Goal: Task Accomplishment & Management: Manage account settings

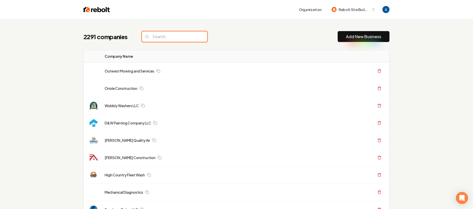
click at [167, 39] on input "search" at bounding box center [174, 36] width 65 height 11
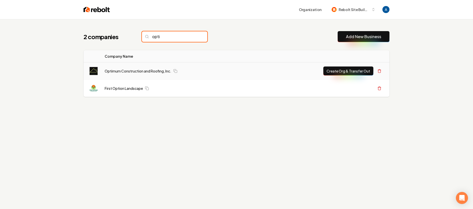
type input "opti"
click at [133, 74] on td "Optimum Construction and Roofing, Inc." at bounding box center [178, 71] width 155 height 17
click at [134, 72] on link "Optimum Construction and Roofing, Inc." at bounding box center [138, 71] width 67 height 5
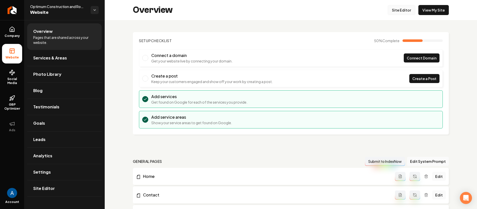
click at [394, 12] on link "Site Editor" at bounding box center [401, 10] width 28 height 10
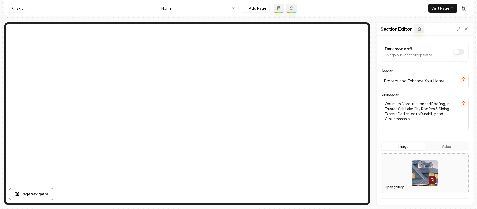
click at [396, 185] on button "Open gallery" at bounding box center [393, 188] width 23 height 8
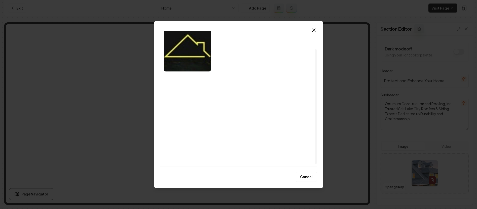
scroll to position [23, 0]
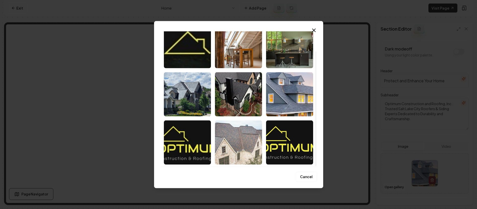
click at [244, 147] on img "Select image image_68643d4b5c7cd75eb8a387f0.jpeg" at bounding box center [238, 142] width 47 height 44
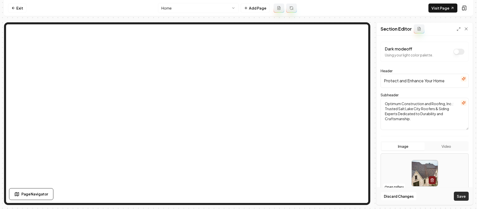
click at [458, 197] on button "Save" at bounding box center [460, 196] width 15 height 9
click at [397, 188] on button "Open gallery" at bounding box center [393, 188] width 23 height 8
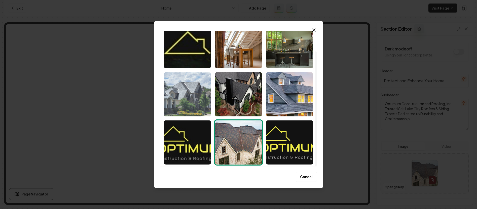
click at [189, 91] on img "Select image image_68643e155c7cd75eb8a820a0.jpg" at bounding box center [187, 94] width 47 height 44
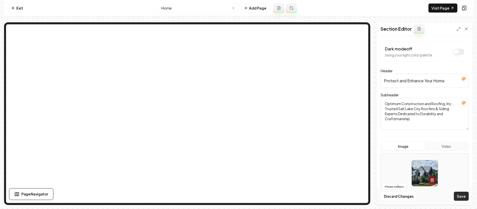
click at [460, 195] on button "Save" at bounding box center [460, 196] width 15 height 9
click at [391, 188] on button "Open gallery" at bounding box center [393, 188] width 23 height 8
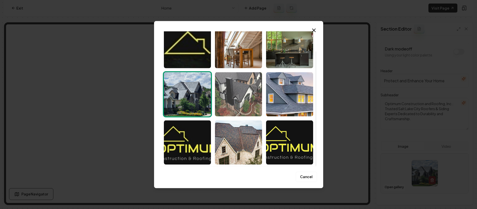
click at [241, 99] on img "Select image image_68643dff5c7cd75eb8a79298.jpg" at bounding box center [238, 94] width 47 height 44
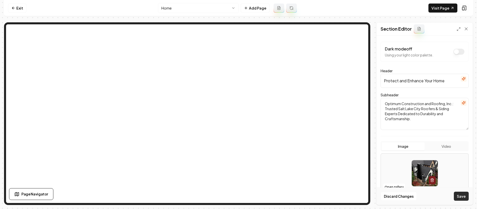
click at [459, 196] on button "Save" at bounding box center [460, 196] width 15 height 9
click at [396, 189] on button "Open gallery" at bounding box center [393, 188] width 23 height 8
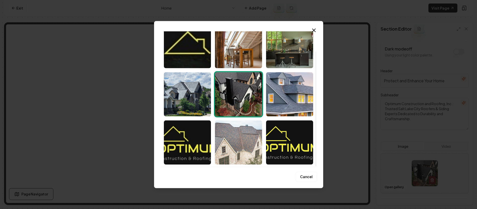
click at [240, 133] on img "Select image image_68643d4b5c7cd75eb8a387f0.jpeg" at bounding box center [238, 142] width 47 height 44
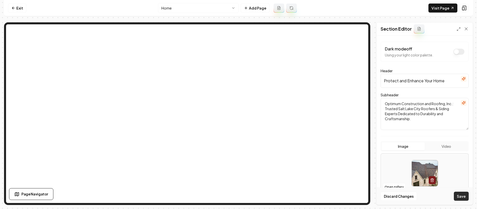
click at [462, 196] on button "Save" at bounding box center [460, 196] width 15 height 9
click at [439, 10] on link "Visit Page" at bounding box center [442, 8] width 29 height 9
click at [18, 12] on link "Exit" at bounding box center [17, 8] width 18 height 9
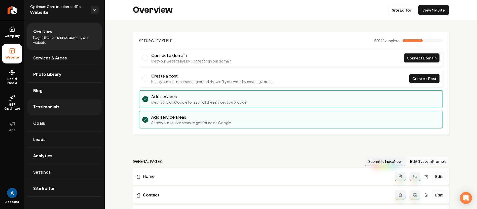
click at [58, 102] on link "Testimonials" at bounding box center [64, 107] width 74 height 16
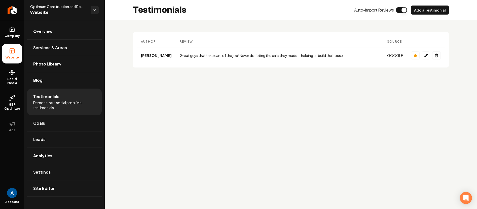
click at [176, 40] on th "Review" at bounding box center [279, 41] width 207 height 11
click at [176, 42] on th "Review" at bounding box center [279, 41] width 207 height 11
click at [420, 11] on button "Add a Testimonial" at bounding box center [430, 10] width 38 height 9
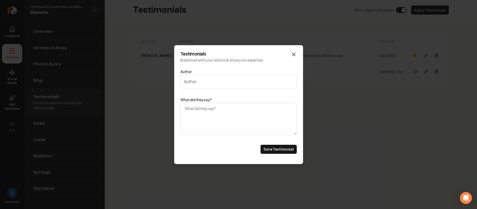
click at [291, 54] on icon "Main content area" at bounding box center [293, 55] width 6 height 6
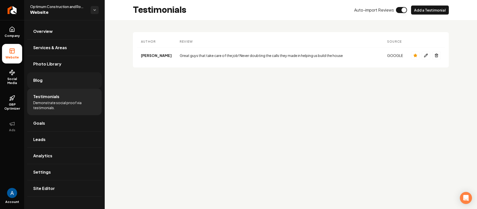
click at [41, 82] on span "Blog" at bounding box center [37, 80] width 9 height 6
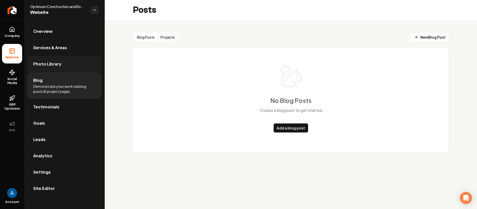
click at [47, 67] on link "Photo Library" at bounding box center [64, 64] width 74 height 16
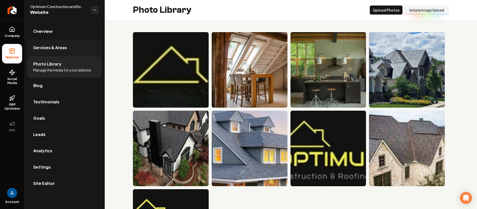
click at [50, 48] on span "Services & Areas" at bounding box center [50, 48] width 34 height 6
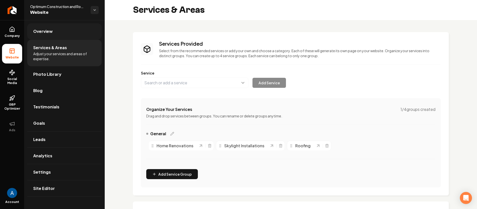
click at [45, 35] on link "Overview" at bounding box center [64, 31] width 74 height 16
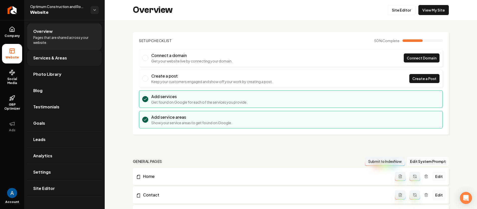
click at [48, 59] on span "Services & Areas" at bounding box center [50, 58] width 34 height 6
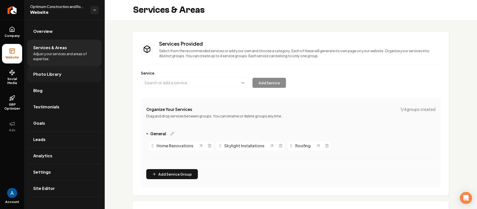
click at [47, 76] on span "Photo Library" at bounding box center [47, 74] width 28 height 6
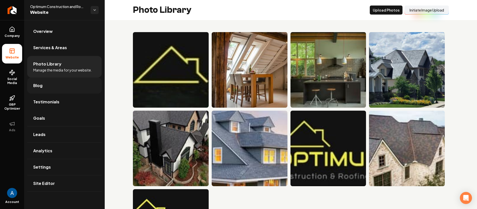
click at [38, 86] on span "Blog" at bounding box center [37, 86] width 9 height 6
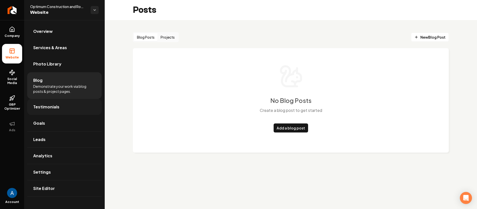
click at [47, 106] on span "Testimonials" at bounding box center [46, 107] width 26 height 6
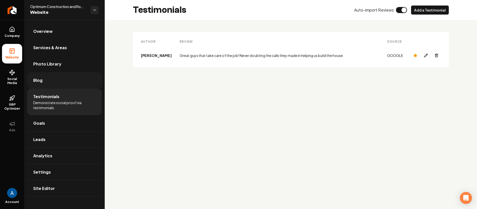
click at [45, 84] on link "Blog" at bounding box center [64, 80] width 74 height 16
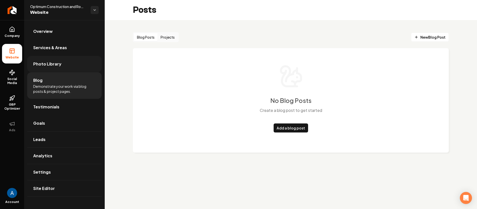
click at [42, 64] on span "Photo Library" at bounding box center [47, 64] width 28 height 6
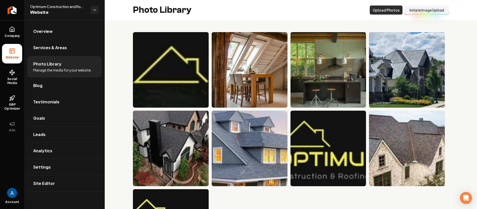
click at [379, 12] on button "Upload Photos" at bounding box center [385, 10] width 33 height 9
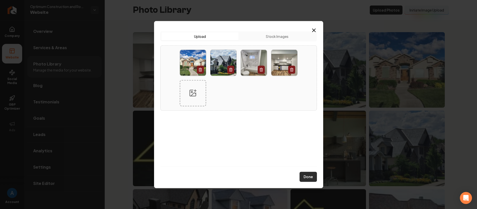
click at [311, 177] on button "Done" at bounding box center [307, 177] width 17 height 10
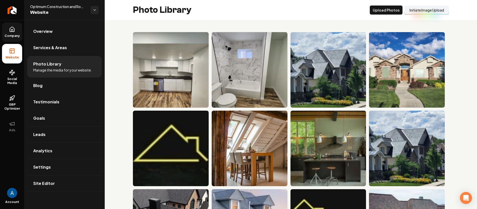
click at [9, 34] on span "Company" at bounding box center [12, 36] width 19 height 4
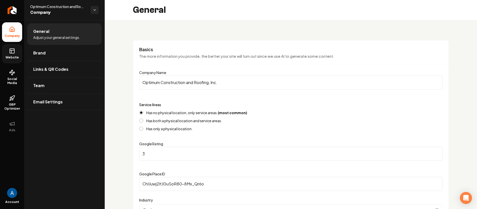
click at [13, 55] on link "Website" at bounding box center [12, 54] width 20 height 20
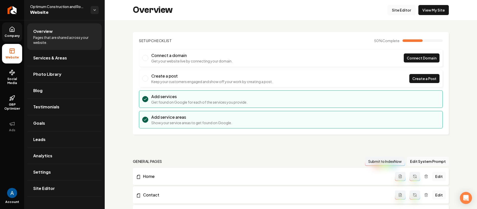
click at [394, 12] on link "Site Editor" at bounding box center [401, 10] width 28 height 10
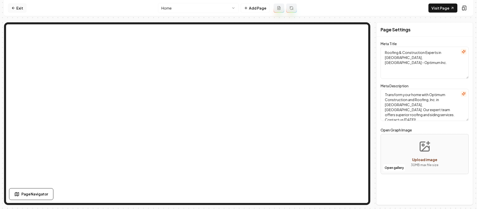
click at [21, 8] on link "Exit" at bounding box center [17, 8] width 18 height 9
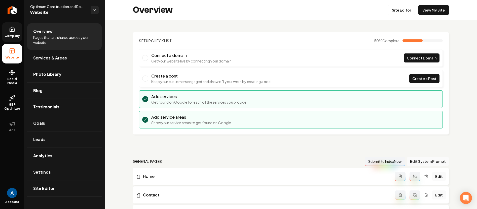
click at [13, 34] on span "Company" at bounding box center [12, 36] width 19 height 4
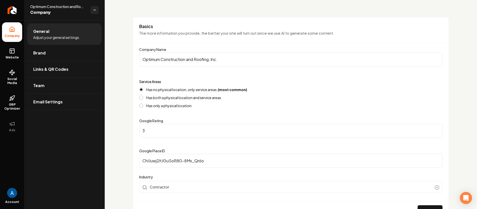
scroll to position [25, 0]
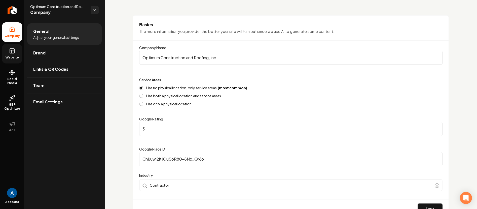
click at [11, 58] on span "Website" at bounding box center [12, 58] width 17 height 4
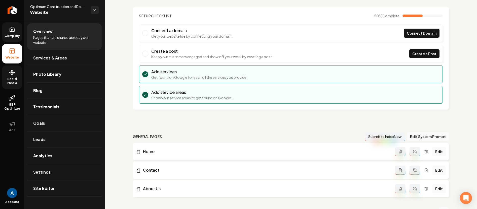
click at [14, 75] on icon at bounding box center [12, 73] width 6 height 6
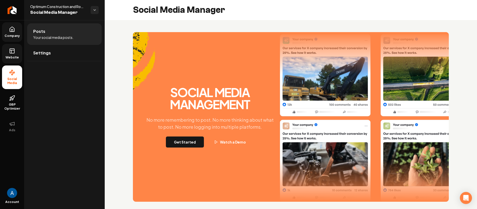
click at [17, 54] on link "Website" at bounding box center [12, 54] width 20 height 20
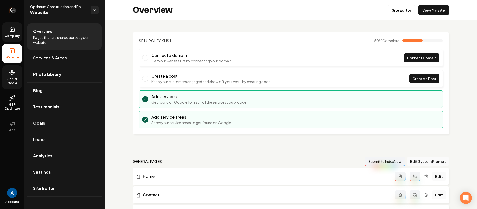
click at [17, 7] on link "Return to dashboard" at bounding box center [12, 10] width 24 height 20
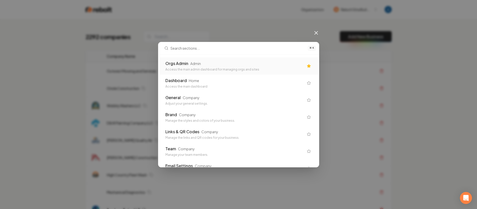
click at [211, 62] on div "Orgs Admin Admin" at bounding box center [234, 64] width 138 height 6
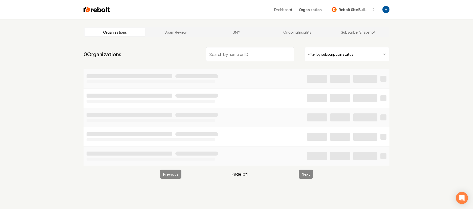
click at [225, 57] on input "search" at bounding box center [250, 54] width 89 height 14
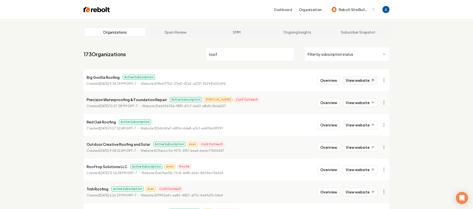
type input "roof"
click at [359, 80] on link "View website" at bounding box center [360, 80] width 34 height 9
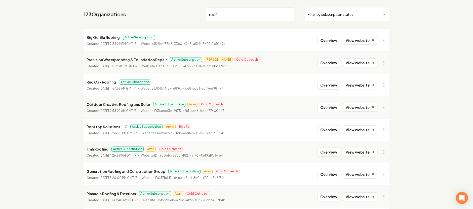
scroll to position [40, 0]
click at [356, 89] on link "View website" at bounding box center [360, 85] width 34 height 9
click at [356, 107] on link "View website" at bounding box center [360, 107] width 34 height 9
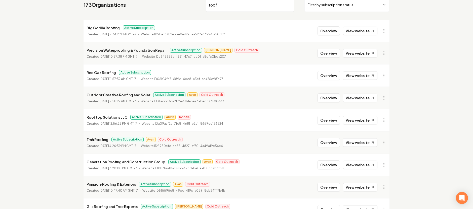
scroll to position [65, 0]
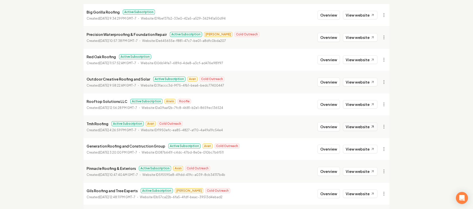
click at [357, 129] on link "View website" at bounding box center [360, 127] width 34 height 9
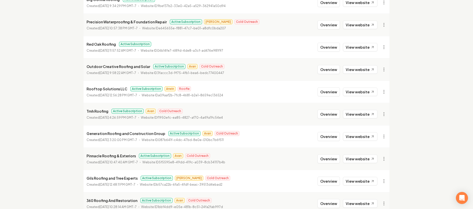
scroll to position [94, 0]
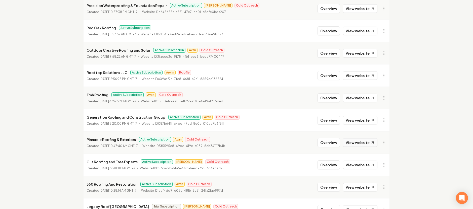
click at [356, 143] on link "View website" at bounding box center [360, 143] width 34 height 9
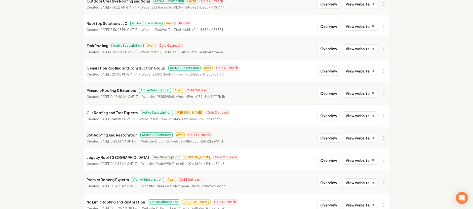
scroll to position [192, 0]
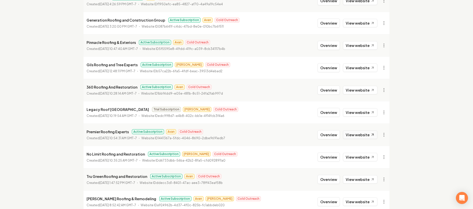
click at [369, 134] on link "View website" at bounding box center [360, 135] width 34 height 9
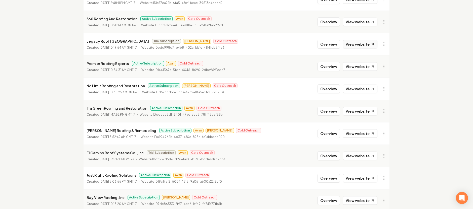
scroll to position [262, 0]
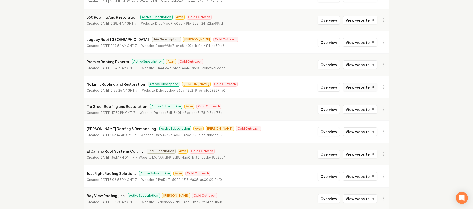
click at [355, 86] on link "View website" at bounding box center [360, 87] width 34 height 9
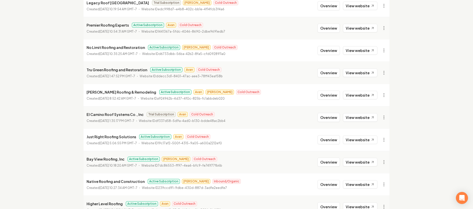
scroll to position [302, 0]
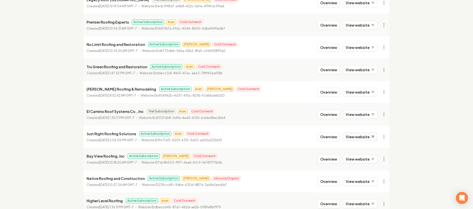
click at [359, 139] on link "View website" at bounding box center [360, 137] width 34 height 9
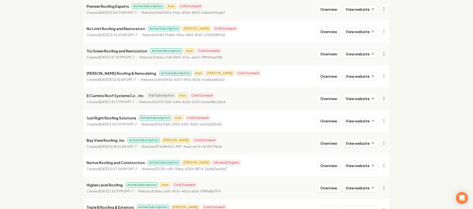
scroll to position [320, 0]
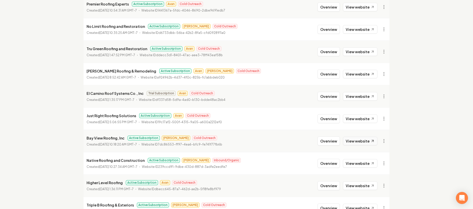
click at [356, 143] on link "View website" at bounding box center [360, 141] width 34 height 9
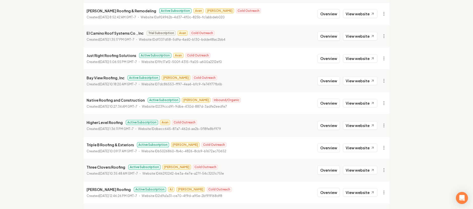
scroll to position [398, 0]
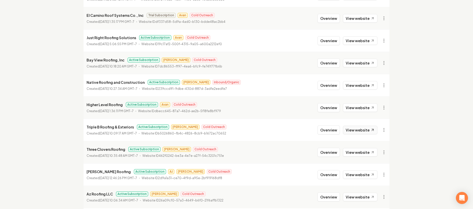
click at [359, 132] on link "View website" at bounding box center [360, 130] width 34 height 9
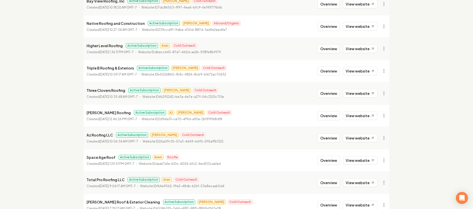
scroll to position [480, 0]
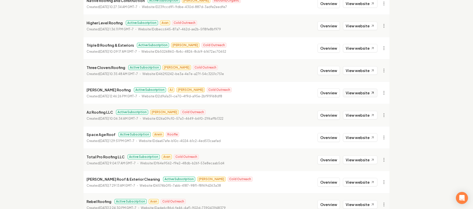
click at [360, 92] on link "View website" at bounding box center [360, 93] width 34 height 9
click at [364, 141] on link "View website" at bounding box center [360, 138] width 34 height 9
click at [362, 182] on link "View website" at bounding box center [360, 182] width 34 height 9
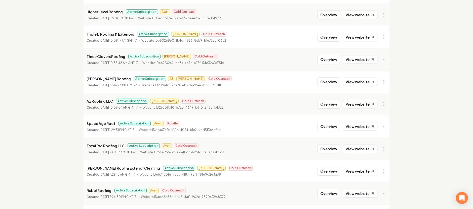
scroll to position [552, 0]
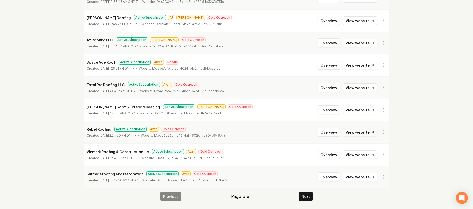
click at [359, 135] on link "View website" at bounding box center [360, 132] width 34 height 9
click at [358, 154] on link "View website" at bounding box center [360, 155] width 34 height 9
click at [367, 178] on link "View website" at bounding box center [360, 177] width 34 height 9
click at [307, 196] on button "Next" at bounding box center [305, 196] width 14 height 9
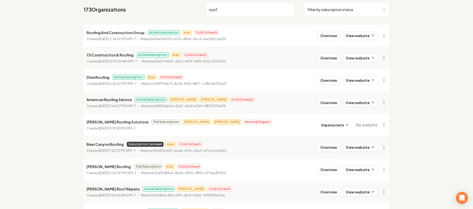
scroll to position [45, 0]
click at [356, 37] on link "View website" at bounding box center [360, 36] width 34 height 9
click at [334, 34] on button "Overview" at bounding box center [328, 35] width 22 height 9
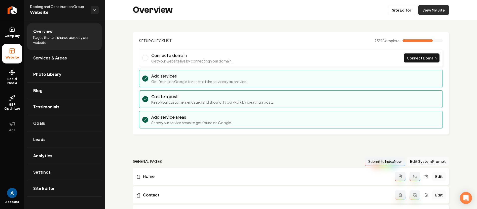
click at [430, 10] on link "View My Site" at bounding box center [433, 10] width 30 height 10
click at [396, 11] on link "Site Editor" at bounding box center [401, 10] width 28 height 10
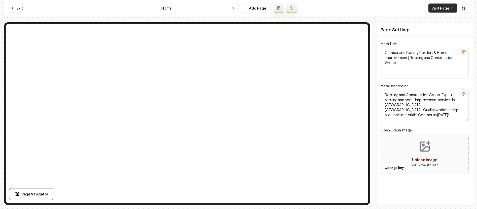
click at [438, 8] on link "Visit Page" at bounding box center [442, 8] width 29 height 9
click at [16, 9] on link "Exit" at bounding box center [17, 8] width 18 height 9
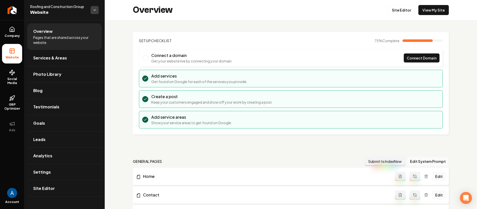
click at [94, 11] on html "Company Website Social Media GBP Optimizer Ads Account Roofing and Construction…" at bounding box center [238, 104] width 477 height 209
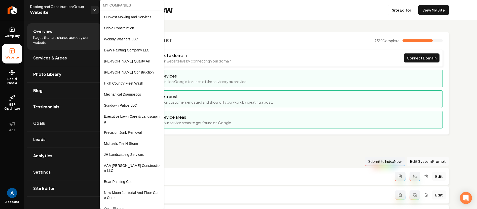
click at [197, 24] on html "Company Website Social Media GBP Optimizer Ads Account Roofing and Construction…" at bounding box center [238, 104] width 477 height 209
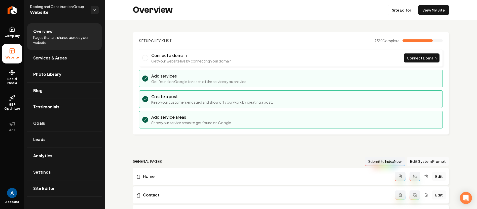
click at [52, 11] on span "Website" at bounding box center [58, 12] width 56 height 7
click at [41, 12] on span "Website" at bounding box center [58, 12] width 56 height 7
click at [94, 12] on html "Company Website Social Media GBP Optimizer Ads Account Roofing and Construction…" at bounding box center [238, 104] width 477 height 209
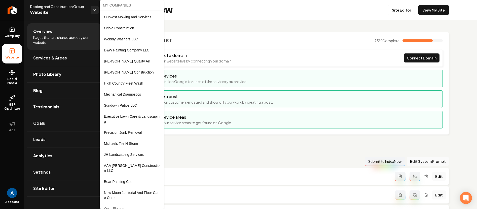
click at [197, 24] on html "Company Website Social Media GBP Optimizer Ads Account Roofing and Construction…" at bounding box center [238, 104] width 477 height 209
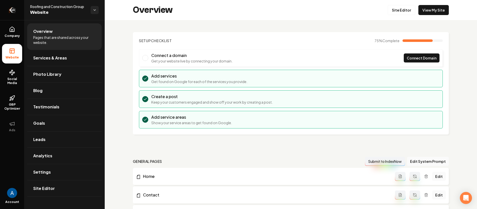
click at [12, 10] on icon "Return to dashboard" at bounding box center [12, 10] width 5 height 0
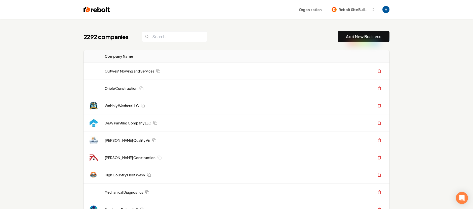
click at [223, 40] on div "2292 companies Add New Business" at bounding box center [236, 36] width 306 height 11
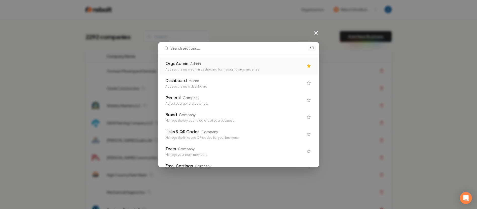
click at [219, 63] on div "Orgs Admin Admin" at bounding box center [234, 64] width 138 height 6
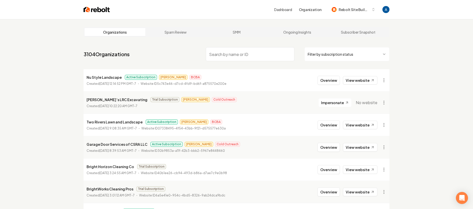
click at [248, 55] on input "search" at bounding box center [250, 54] width 89 height 14
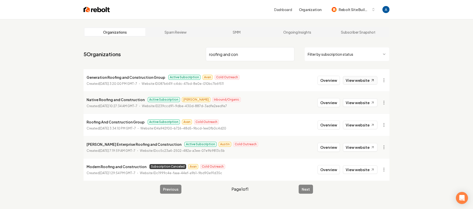
type input "roofing and con"
click at [350, 79] on link "View website" at bounding box center [360, 80] width 34 height 9
click at [352, 125] on link "View website" at bounding box center [360, 125] width 34 height 9
click at [332, 125] on button "Overview" at bounding box center [328, 125] width 22 height 9
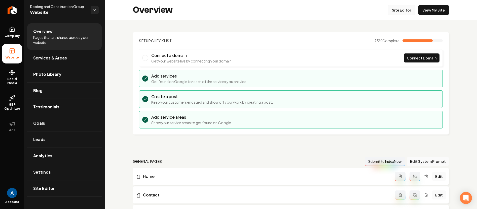
click at [396, 10] on link "Site Editor" at bounding box center [401, 10] width 28 height 10
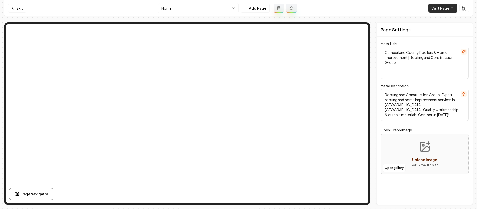
click at [444, 11] on link "Visit Page" at bounding box center [442, 8] width 29 height 9
click at [0, 0] on div "Computer Required This feature is only available on a computer. Please switch t…" at bounding box center [238, 104] width 477 height 209
click at [13, 7] on icon at bounding box center [12, 8] width 1 height 2
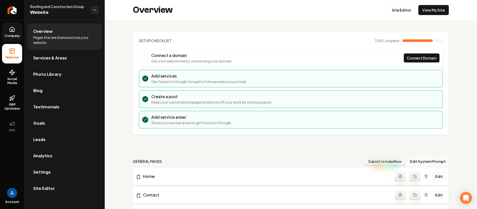
click at [18, 30] on link "Company" at bounding box center [12, 32] width 20 height 20
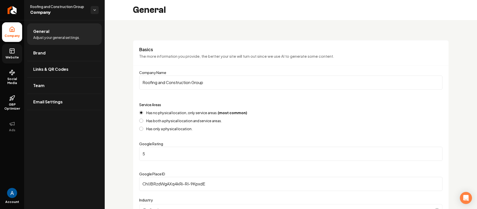
click at [7, 52] on link "Website" at bounding box center [12, 54] width 20 height 20
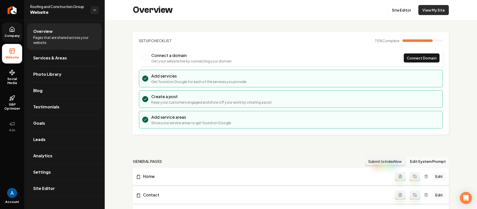
click at [434, 12] on link "View My Site" at bounding box center [433, 10] width 30 height 10
click at [12, 33] on link "Company" at bounding box center [12, 32] width 20 height 20
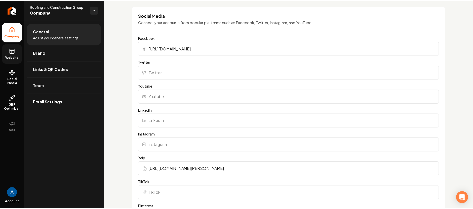
scroll to position [463, 0]
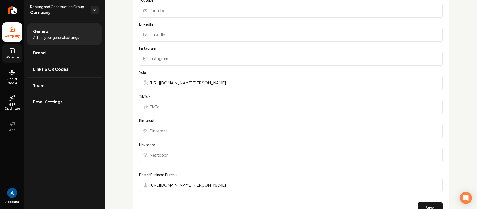
click at [56, 5] on span "Roofing and Construction Group" at bounding box center [58, 6] width 56 height 5
click at [9, 11] on icon "Return to dashboard" at bounding box center [12, 10] width 8 height 8
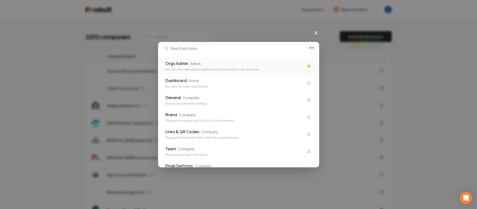
click at [184, 62] on div "Orgs Admin" at bounding box center [176, 64] width 23 height 6
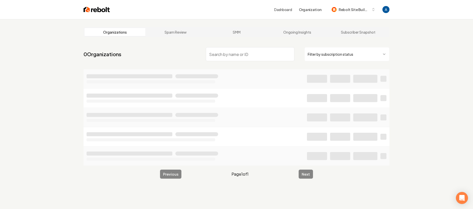
click at [329, 56] on html "Dashboard Organization Rebolt Site Builder Organizations Spam Review SMM Ongoin…" at bounding box center [236, 104] width 473 height 209
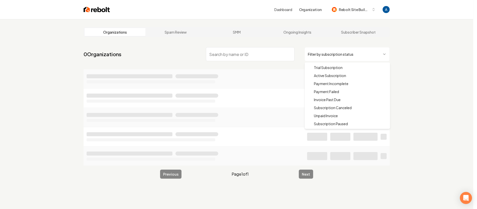
click at [320, 57] on html "Dashboard Organization Rebolt Site Builder Organizations Spam Review SMM Ongoin…" at bounding box center [238, 104] width 477 height 209
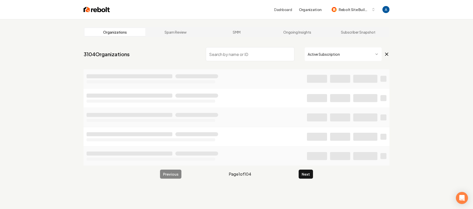
click at [265, 58] on input "search" at bounding box center [250, 54] width 89 height 14
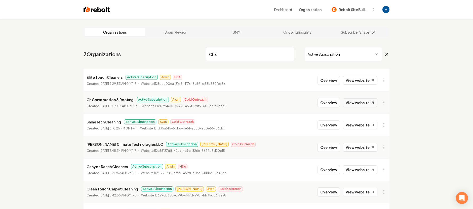
type input "Ch c"
click at [363, 101] on link "View website" at bounding box center [360, 103] width 34 height 9
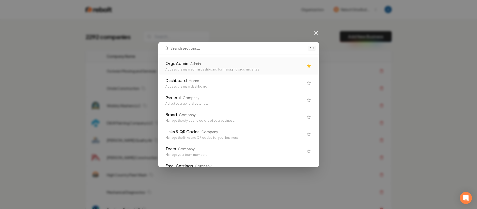
click at [208, 61] on div "Orgs Admin Admin" at bounding box center [234, 64] width 138 height 6
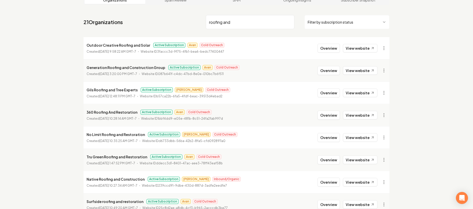
scroll to position [135, 0]
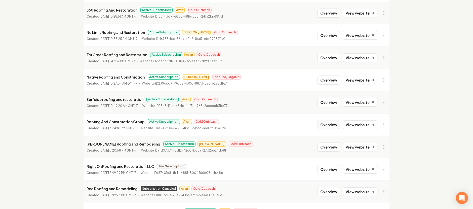
type input "roofing and"
click at [325, 127] on button "Overview" at bounding box center [328, 124] width 22 height 9
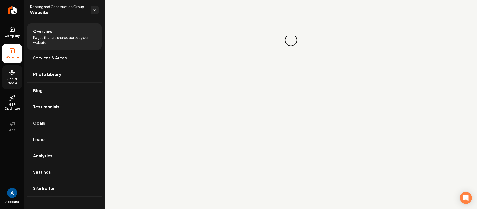
click at [14, 77] on link "Social Media" at bounding box center [12, 78] width 20 height 24
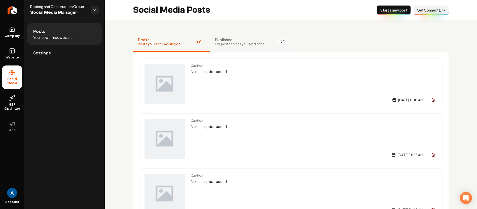
click at [231, 43] on span "Live posts across your platforms" at bounding box center [239, 44] width 49 height 4
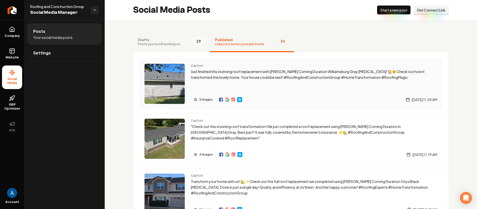
click at [224, 74] on p "Just finished this stunning roof replacement with [PERSON_NAME] Corning Duratio…" at bounding box center [314, 75] width 246 height 12
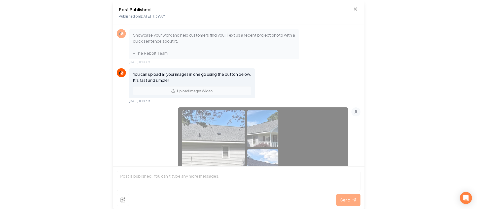
scroll to position [175, 0]
